Goal: Task Accomplishment & Management: Manage account settings

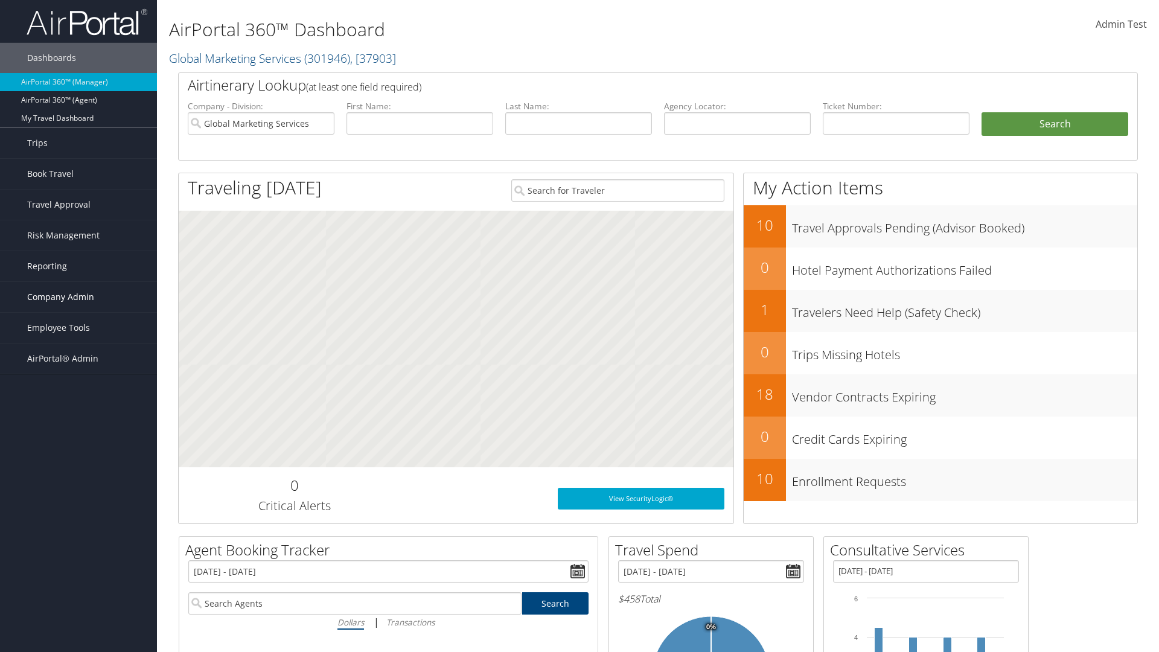
click at [78, 297] on span "Company Admin" at bounding box center [60, 297] width 67 height 30
click at [78, 466] on link "Forms Of Payment" at bounding box center [78, 466] width 157 height 18
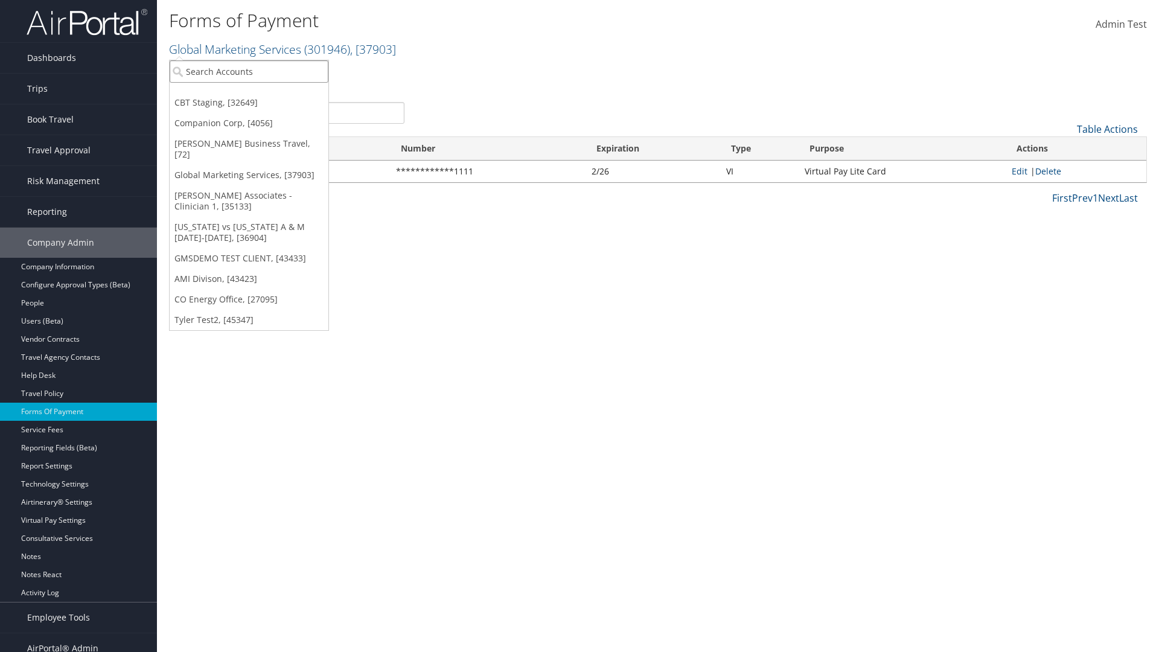
click at [249, 71] on input "search" at bounding box center [249, 71] width 159 height 22
type input "Global Marketing Services"
click at [260, 94] on div "Global Marketing Services (301946), [37903]" at bounding box center [260, 93] width 194 height 11
